Goal: Information Seeking & Learning: Learn about a topic

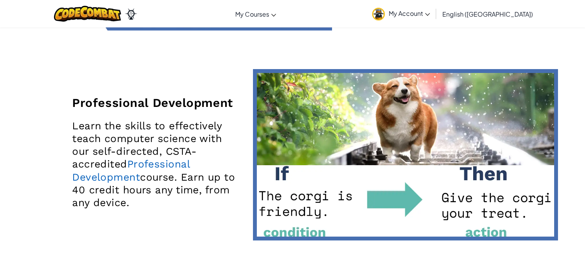
scroll to position [1403, 0]
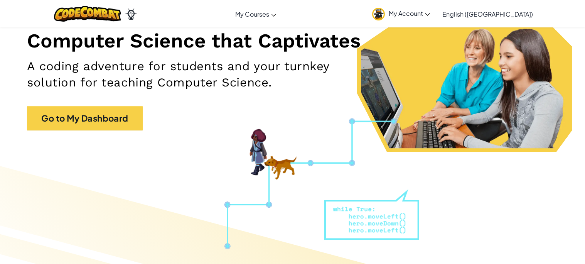
scroll to position [79, 0]
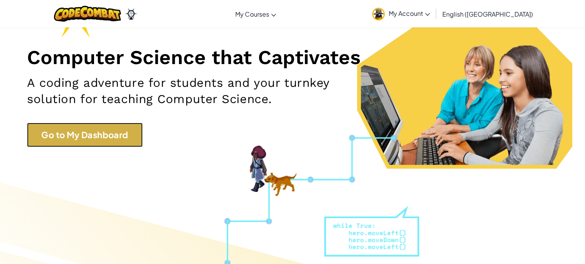
click at [121, 140] on link "Go to My Dashboard" at bounding box center [85, 135] width 116 height 24
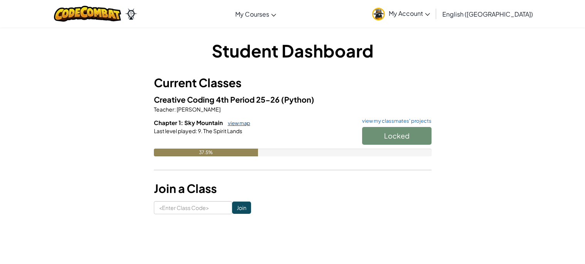
click at [238, 123] on link "view map" at bounding box center [237, 123] width 26 height 6
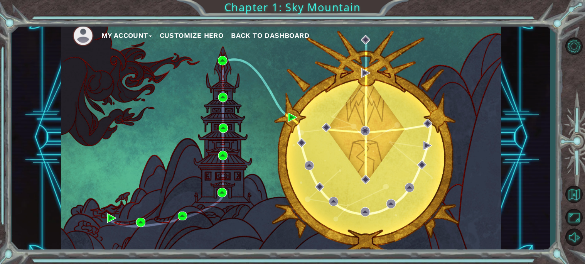
click at [272, 82] on div "My Account Customize Hero Back to Dashboard" at bounding box center [281, 137] width 440 height 232
click at [291, 115] on img at bounding box center [292, 117] width 9 height 9
